Goal: Information Seeking & Learning: Find specific fact

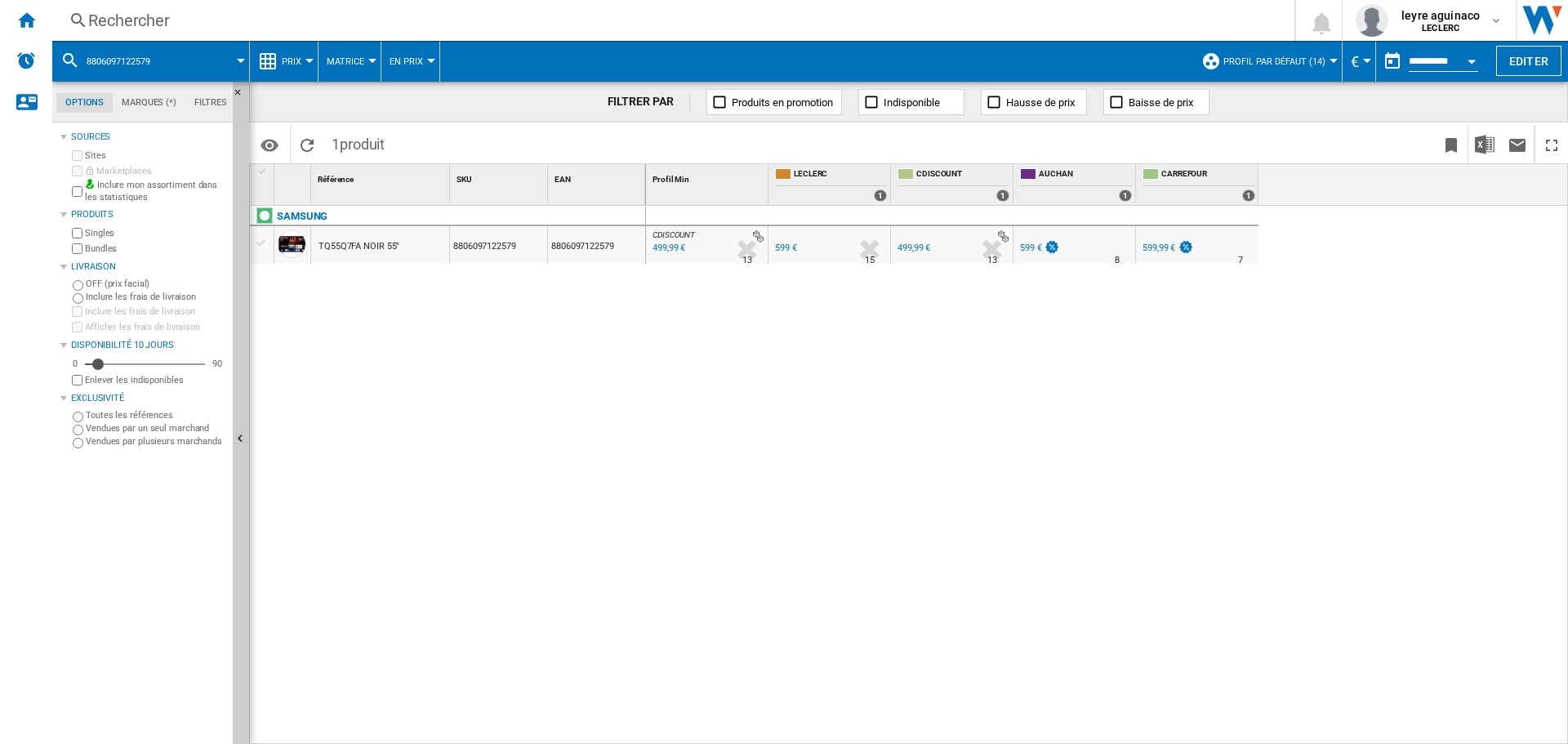
click at [583, 28] on div "Rechercher" at bounding box center [670, 20] width 1164 height 23
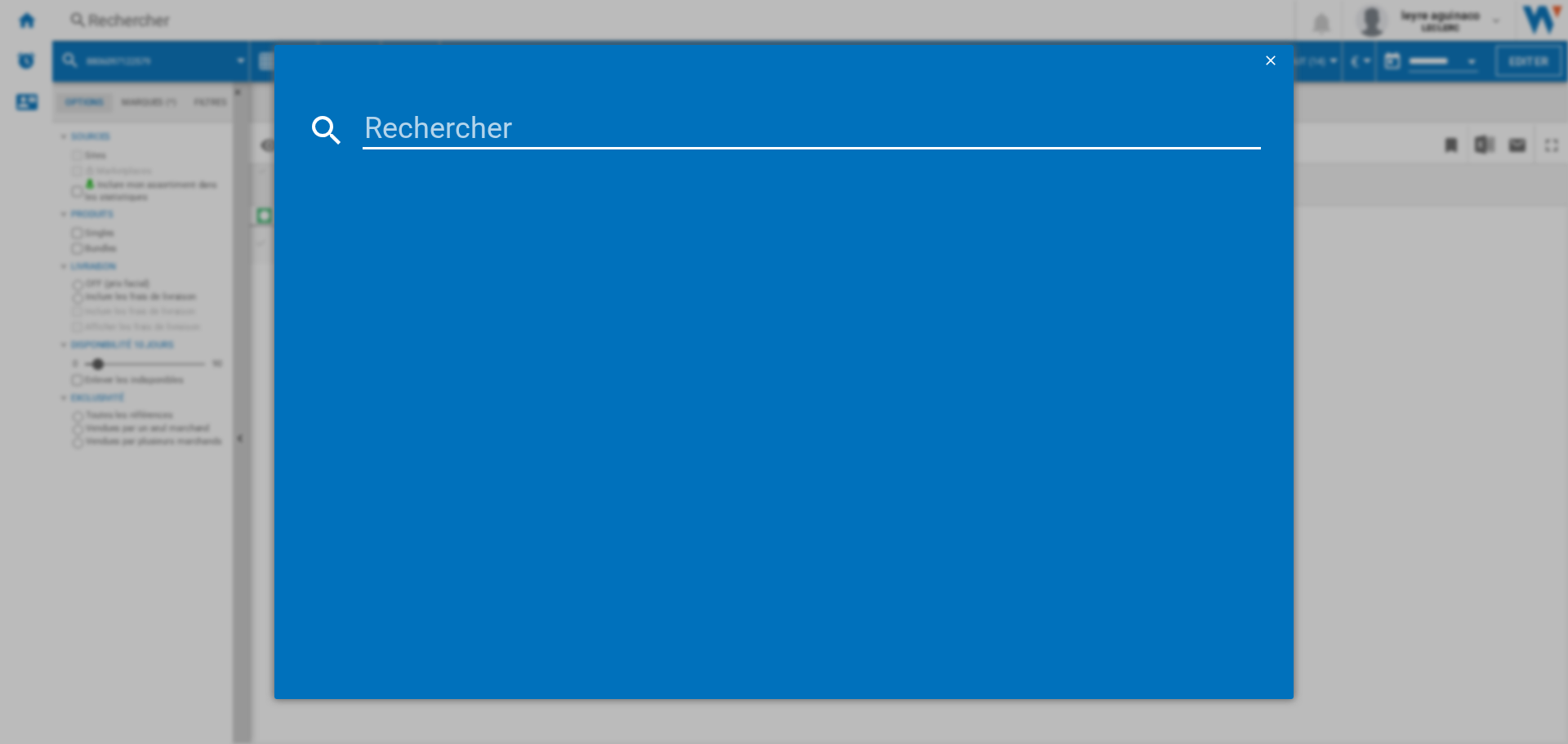
type input "8718863046678"
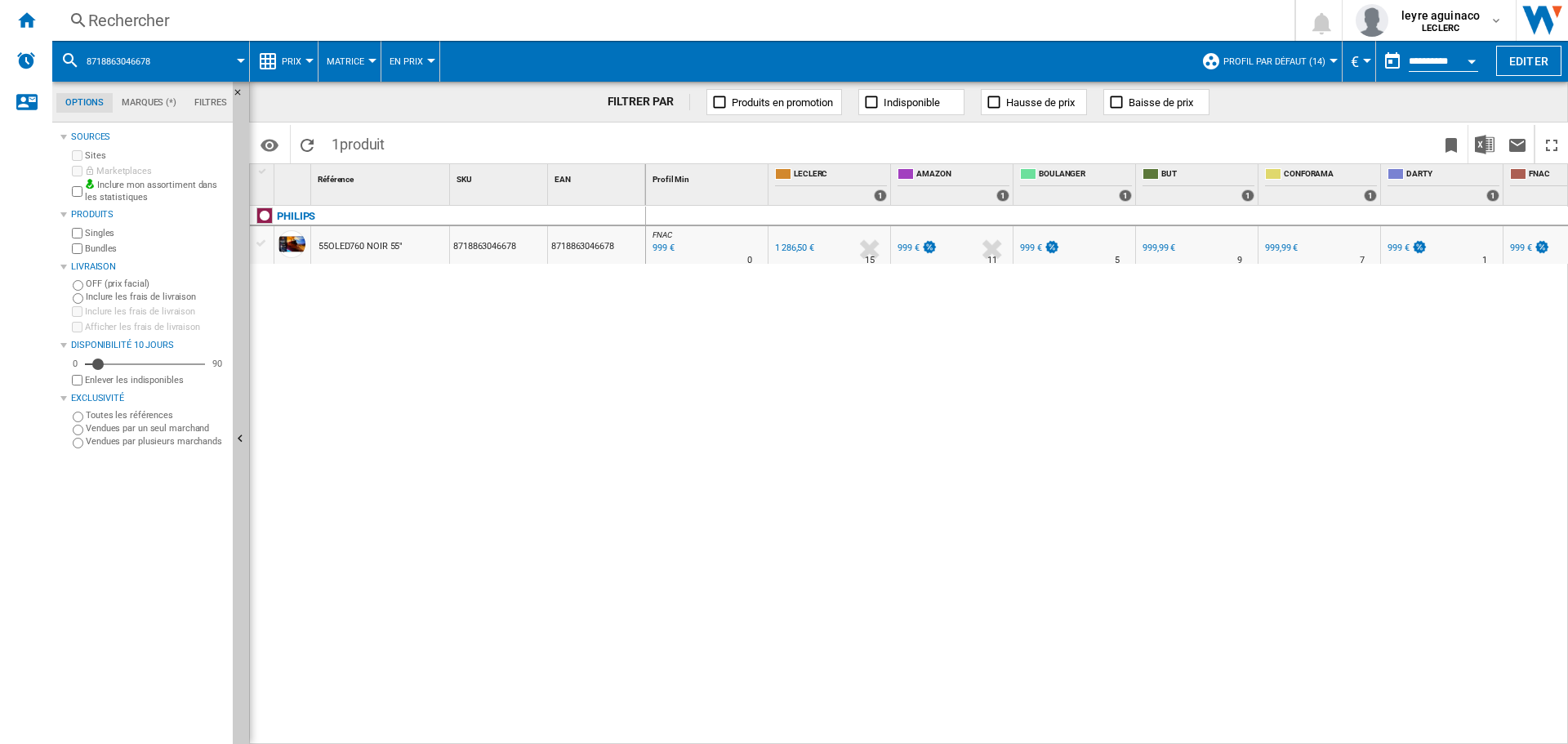
click at [642, 20] on div "Rechercher" at bounding box center [670, 20] width 1164 height 23
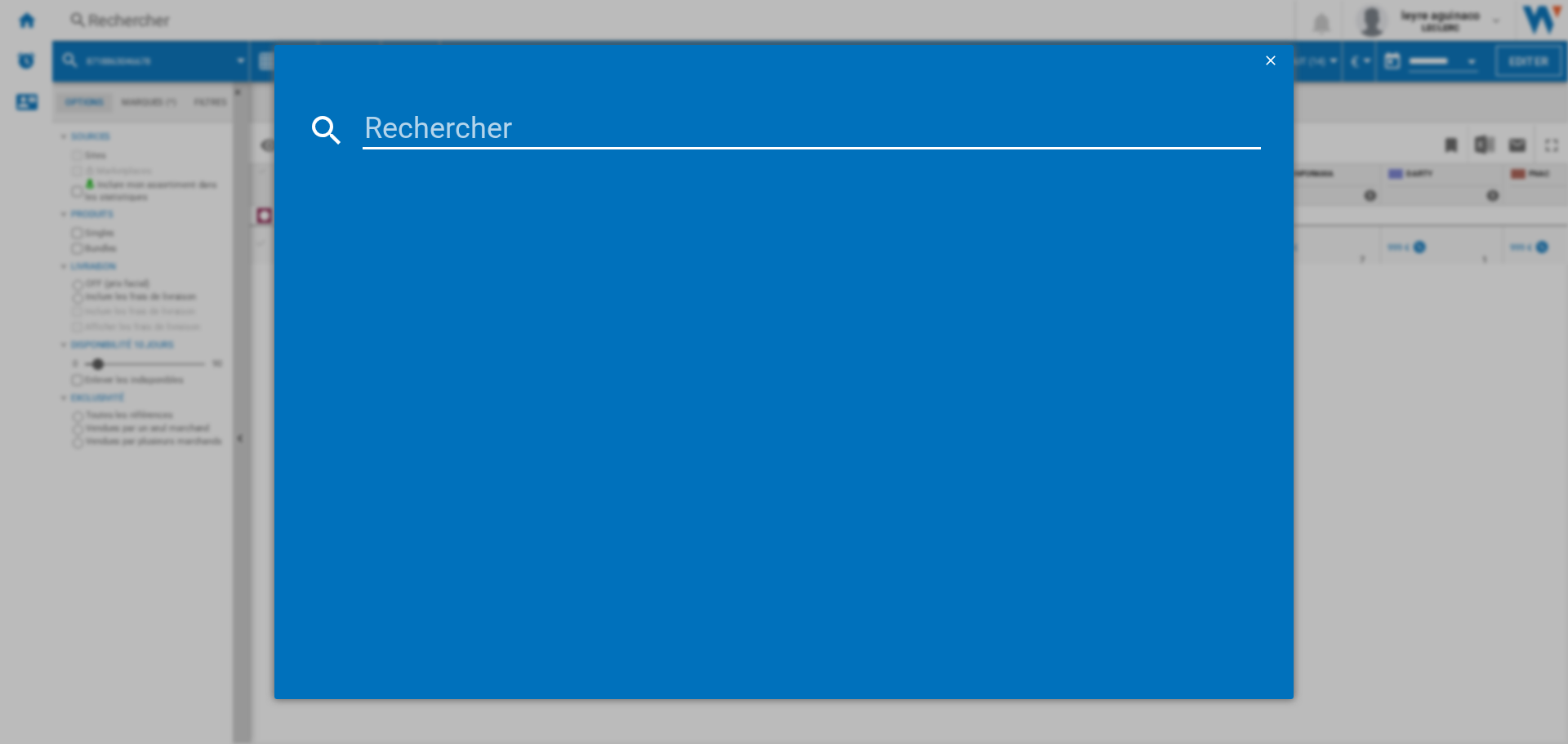
drag, startPoint x: 642, startPoint y: 20, endPoint x: 511, endPoint y: 136, distance: 175.0
click at [511, 136] on input at bounding box center [812, 130] width 899 height 40
paste input "8718863046258"
type input "8718863046258"
click at [328, 124] on md-icon at bounding box center [327, 130] width 40 height 40
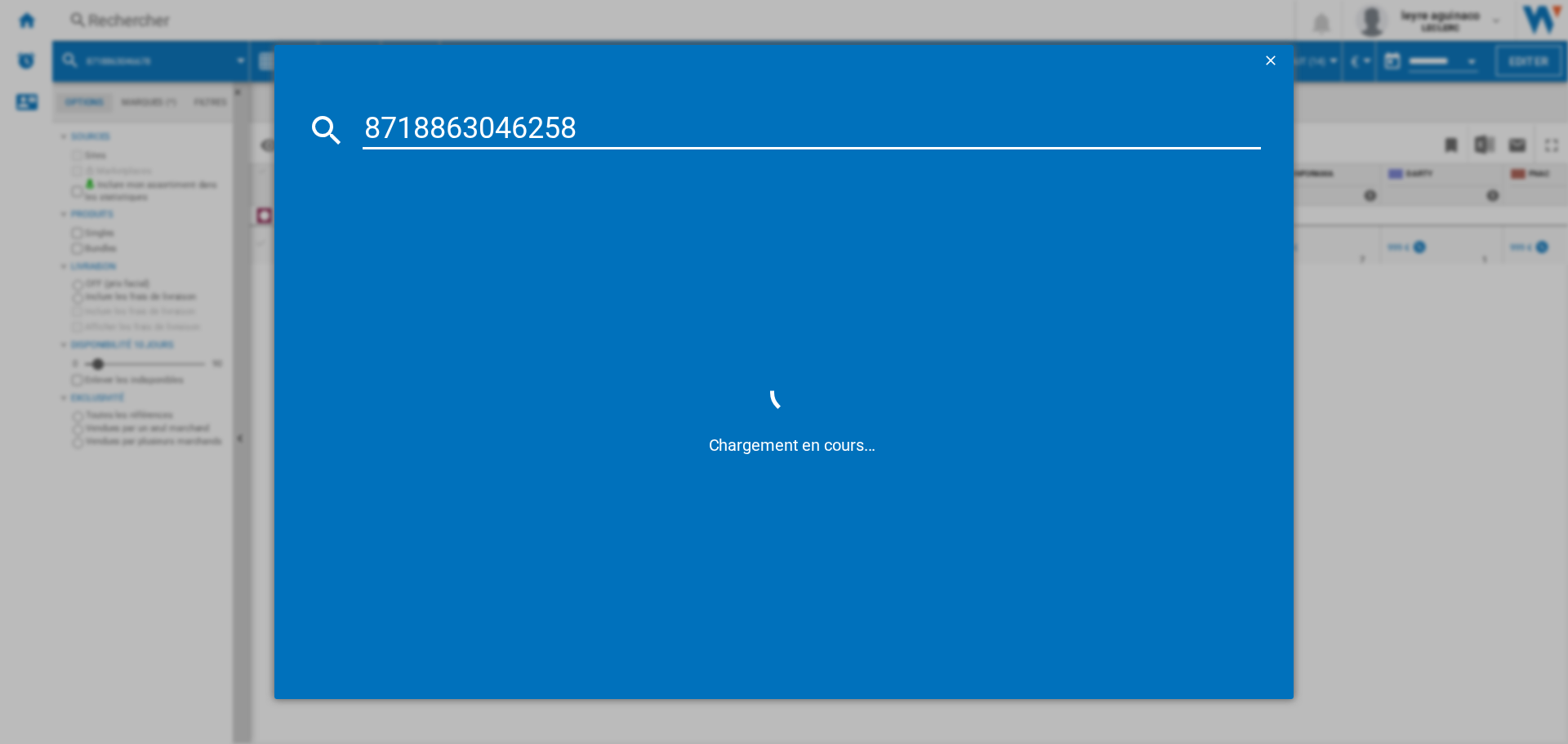
click at [633, 140] on input "8718863046258" at bounding box center [812, 130] width 899 height 40
